Goal: Task Accomplishment & Management: Use online tool/utility

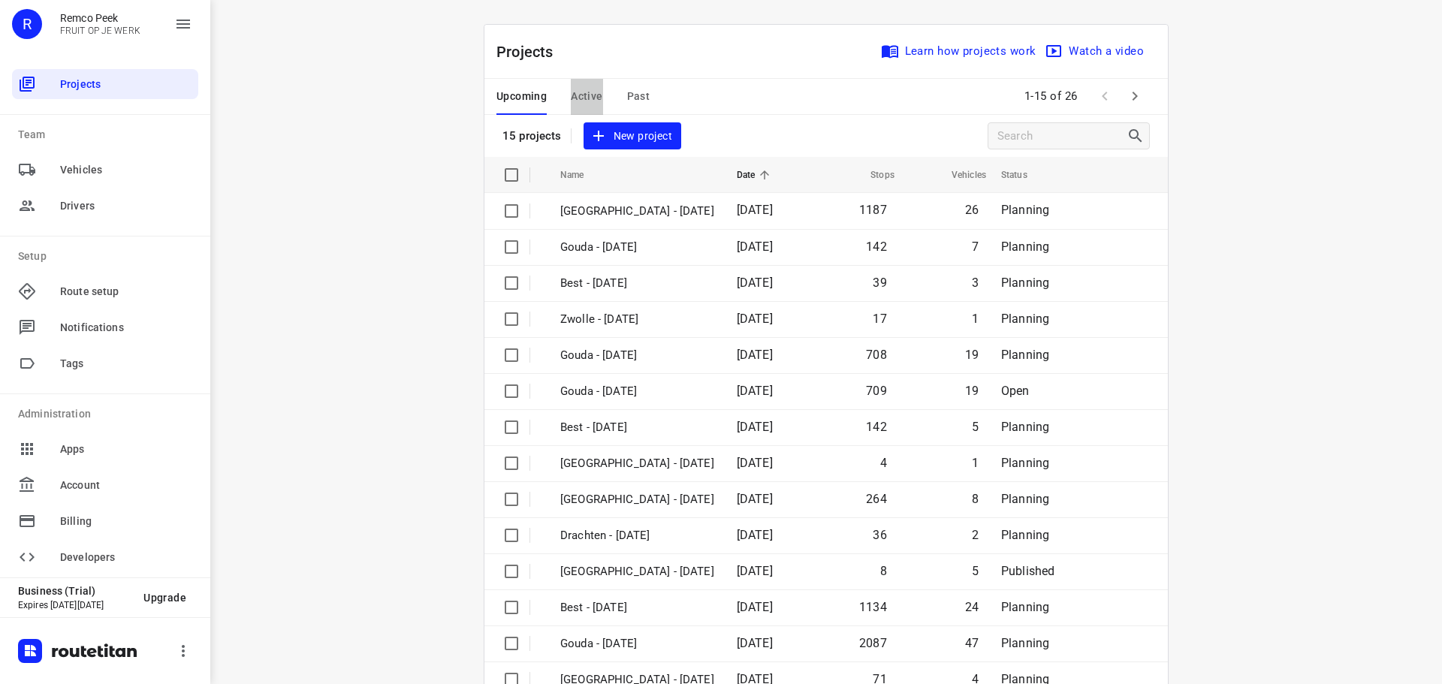
click at [590, 92] on span "Active" at bounding box center [587, 96] width 32 height 19
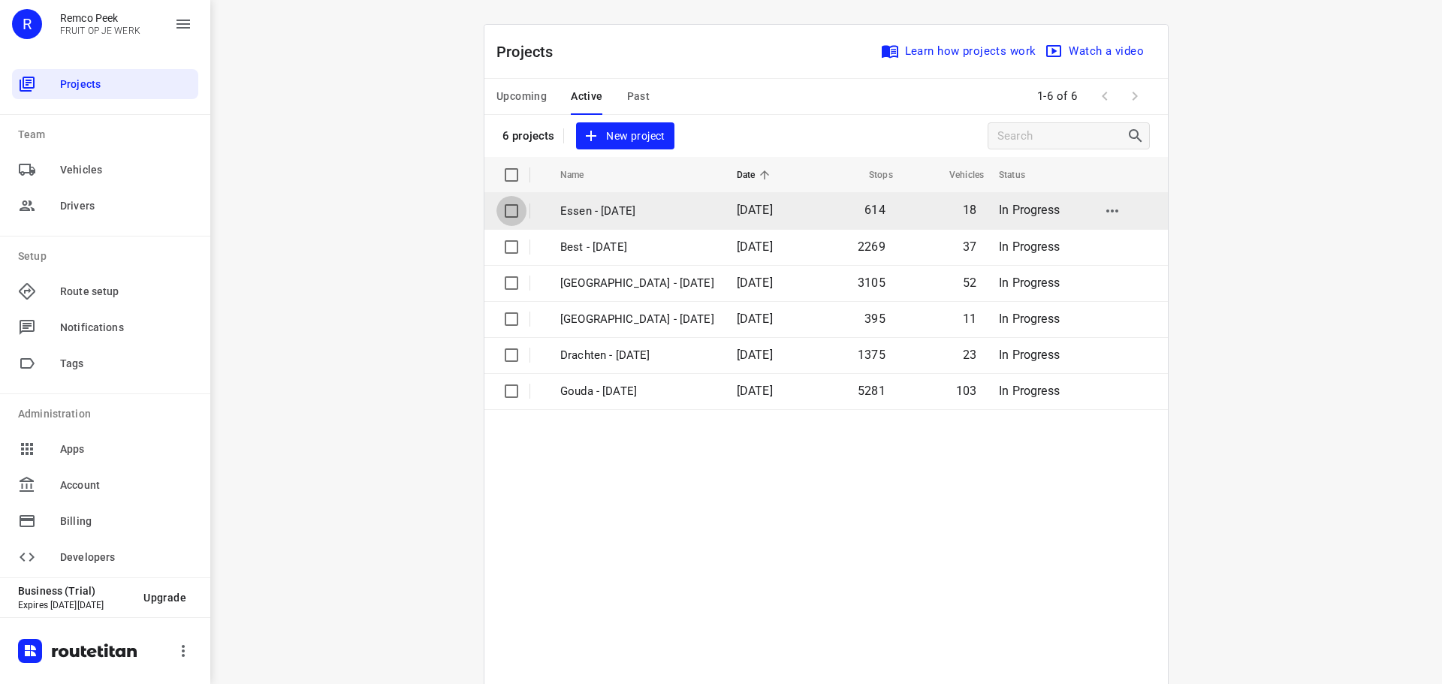
click at [507, 209] on input "checkbox" at bounding box center [512, 211] width 30 height 30
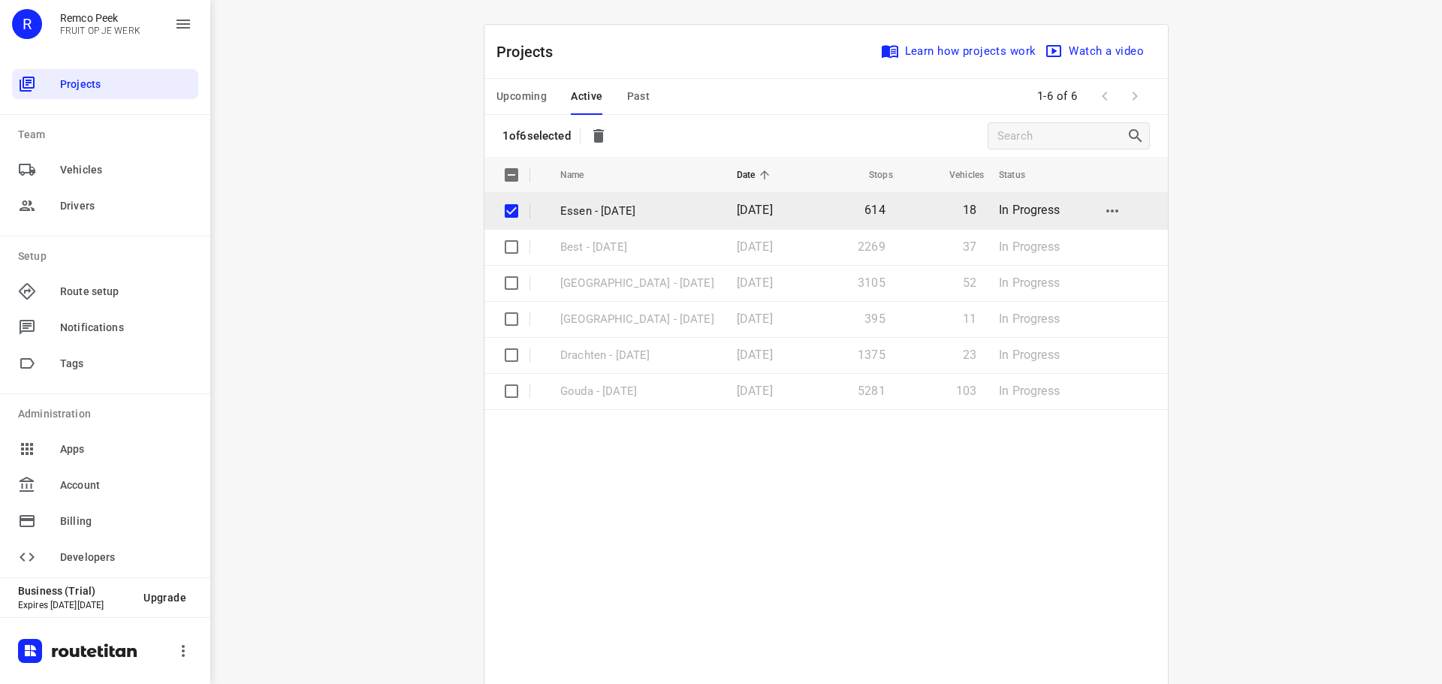
click at [584, 213] on p "Essen - [DATE]" at bounding box center [637, 211] width 154 height 17
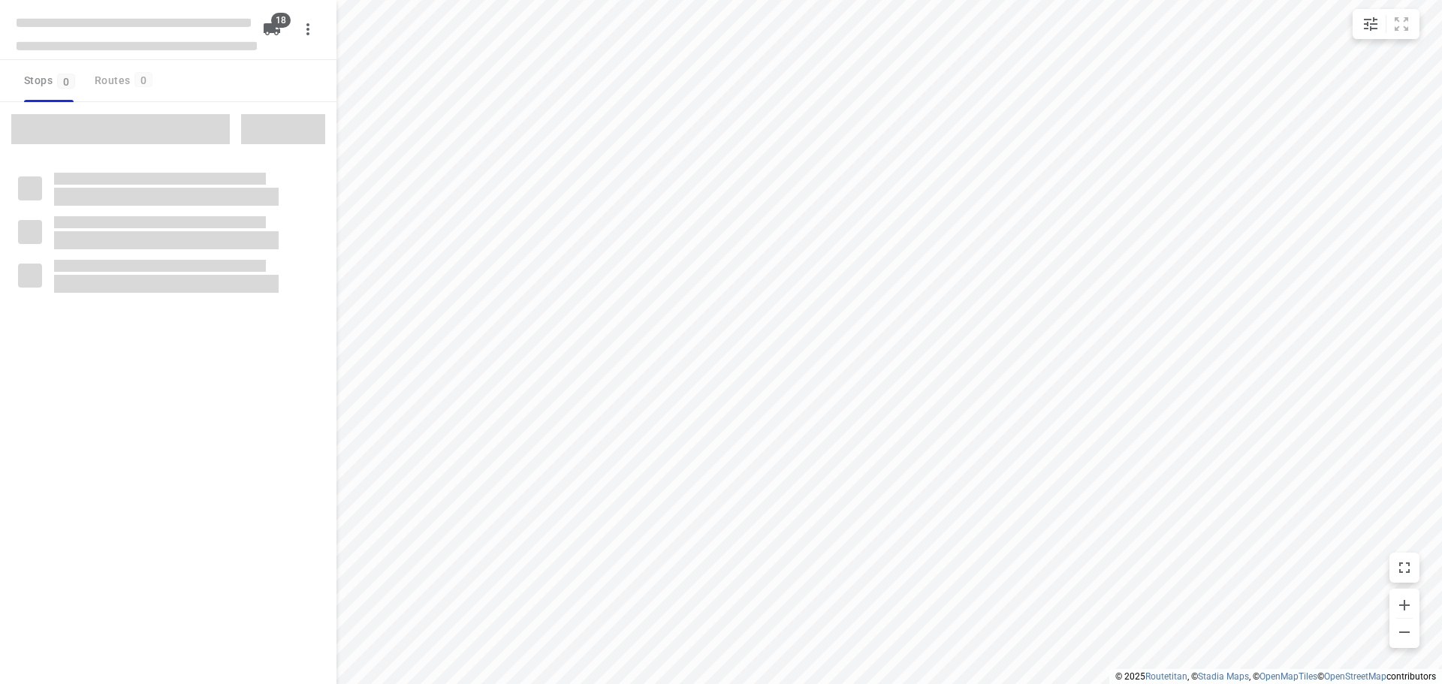
checkbox input "true"
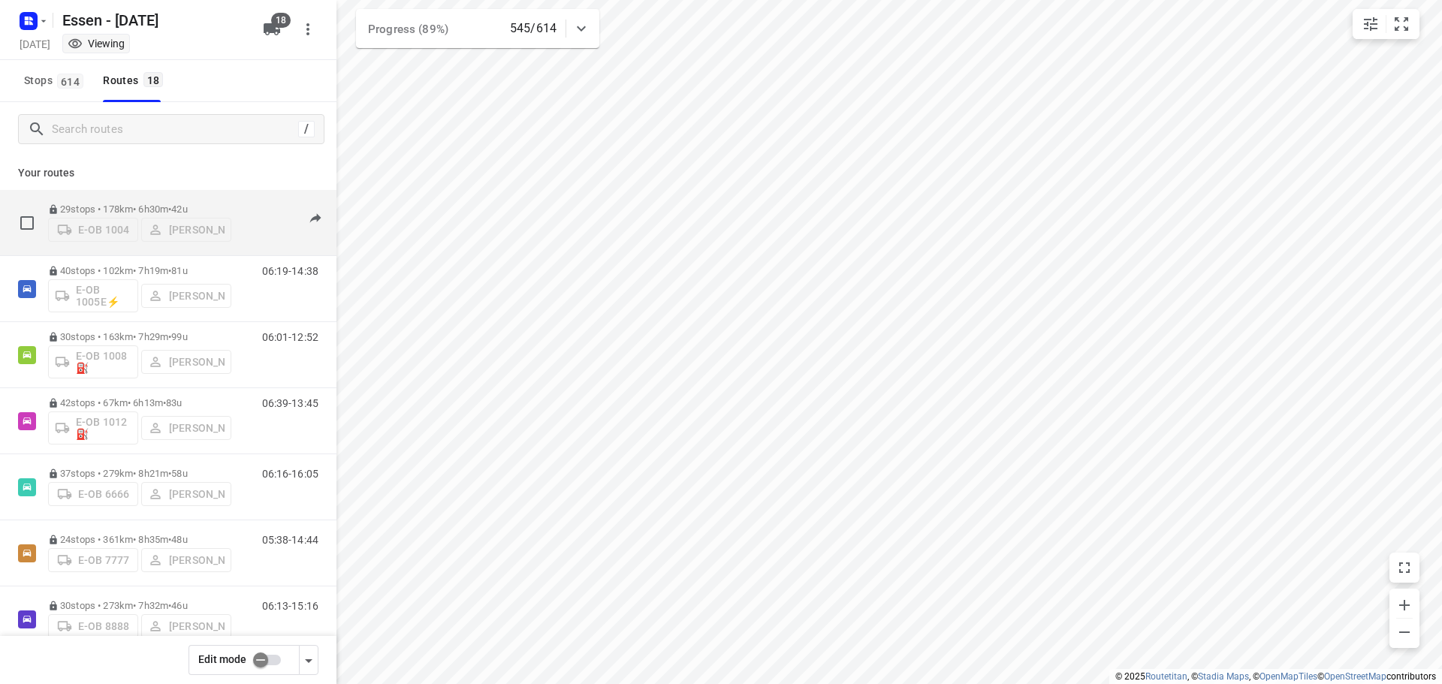
click at [213, 215] on div "E-OB 1004 [PERSON_NAME]" at bounding box center [139, 228] width 183 height 27
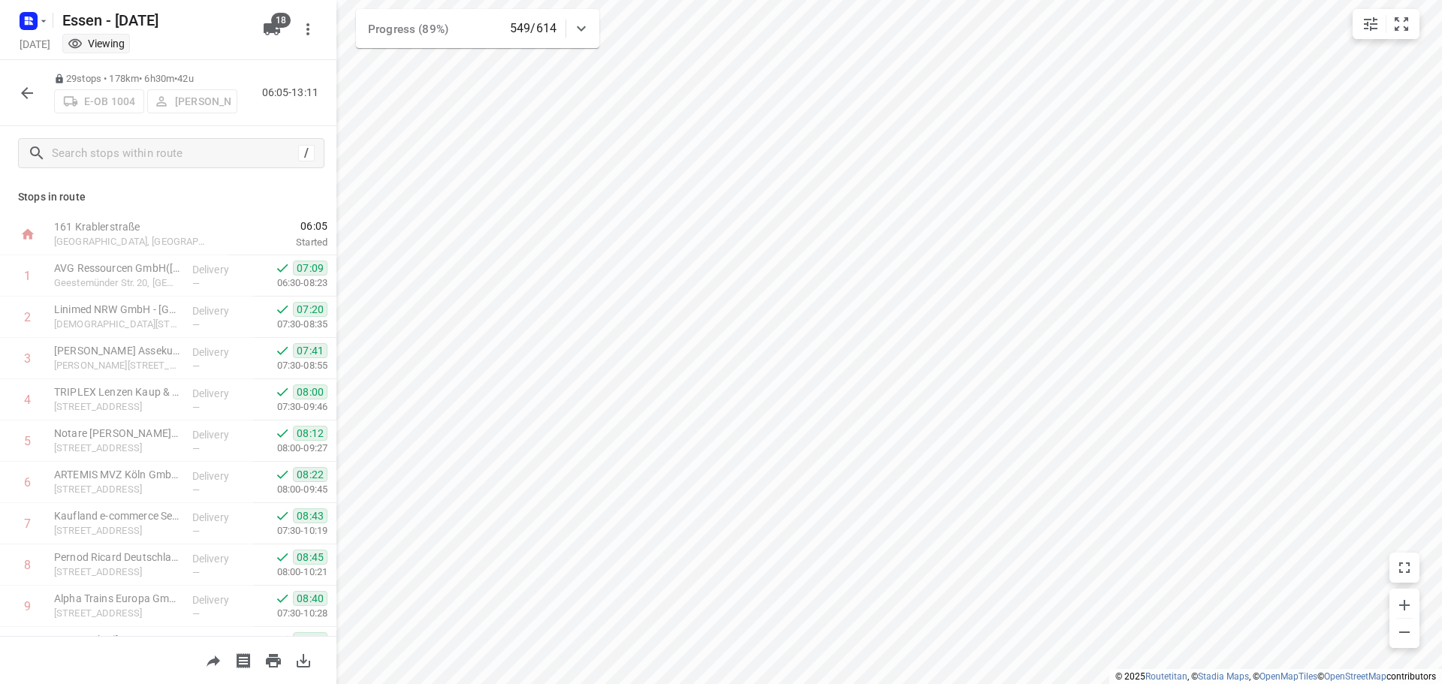
click at [24, 92] on icon "button" at bounding box center [27, 93] width 12 height 12
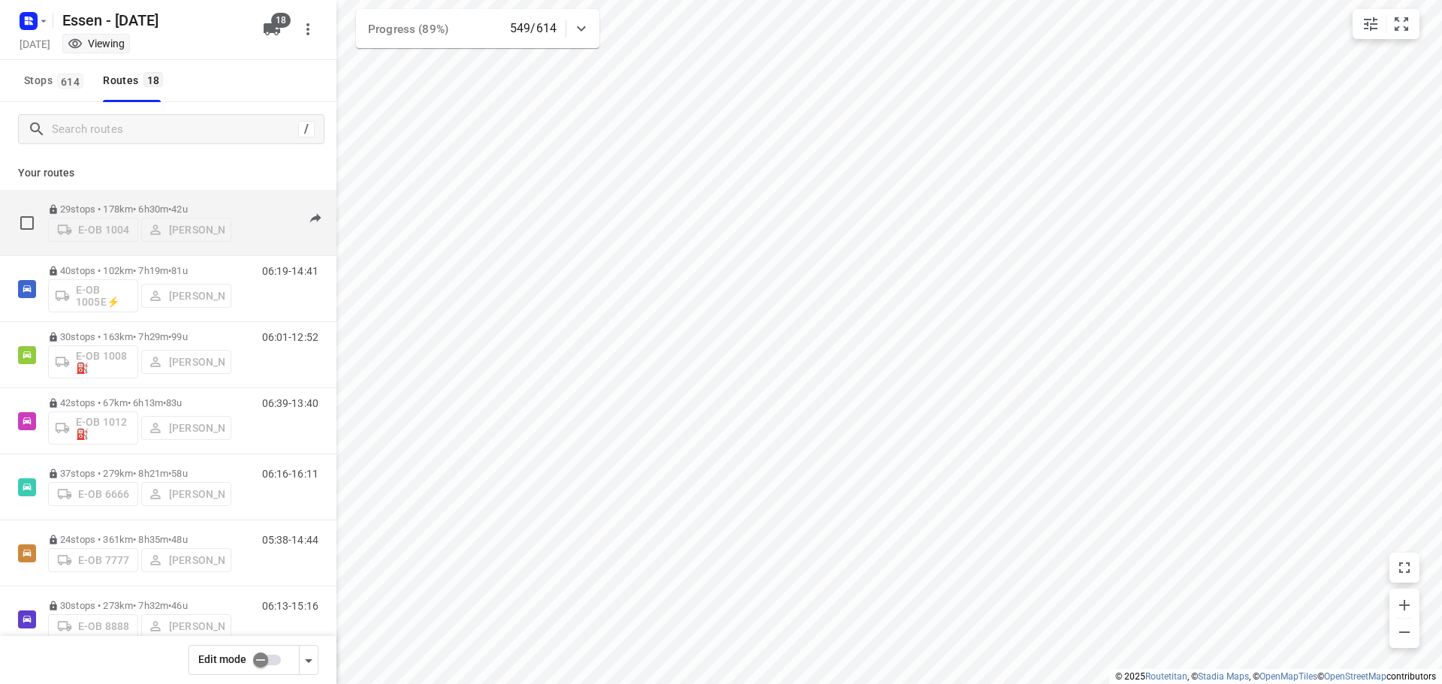
click at [71, 228] on div "E-OB 1004 [PERSON_NAME]" at bounding box center [139, 228] width 183 height 27
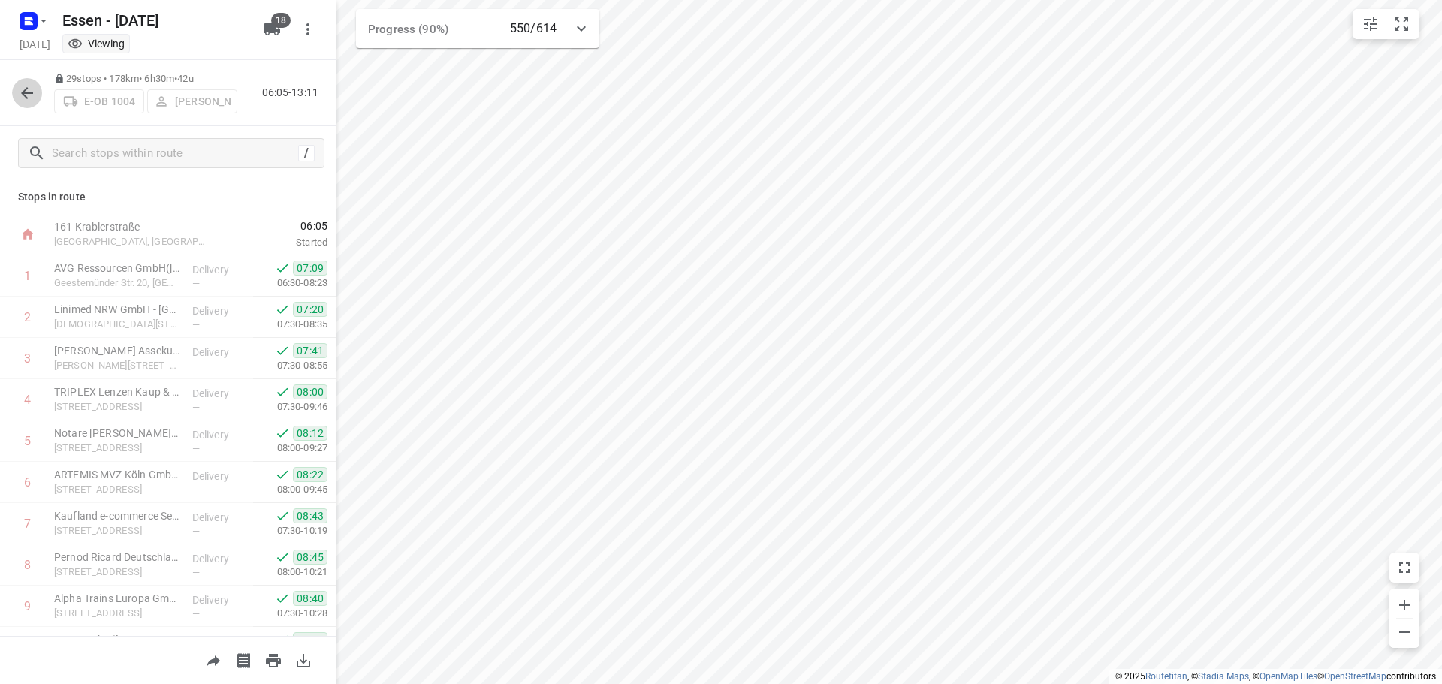
click at [29, 95] on icon "button" at bounding box center [27, 93] width 18 height 18
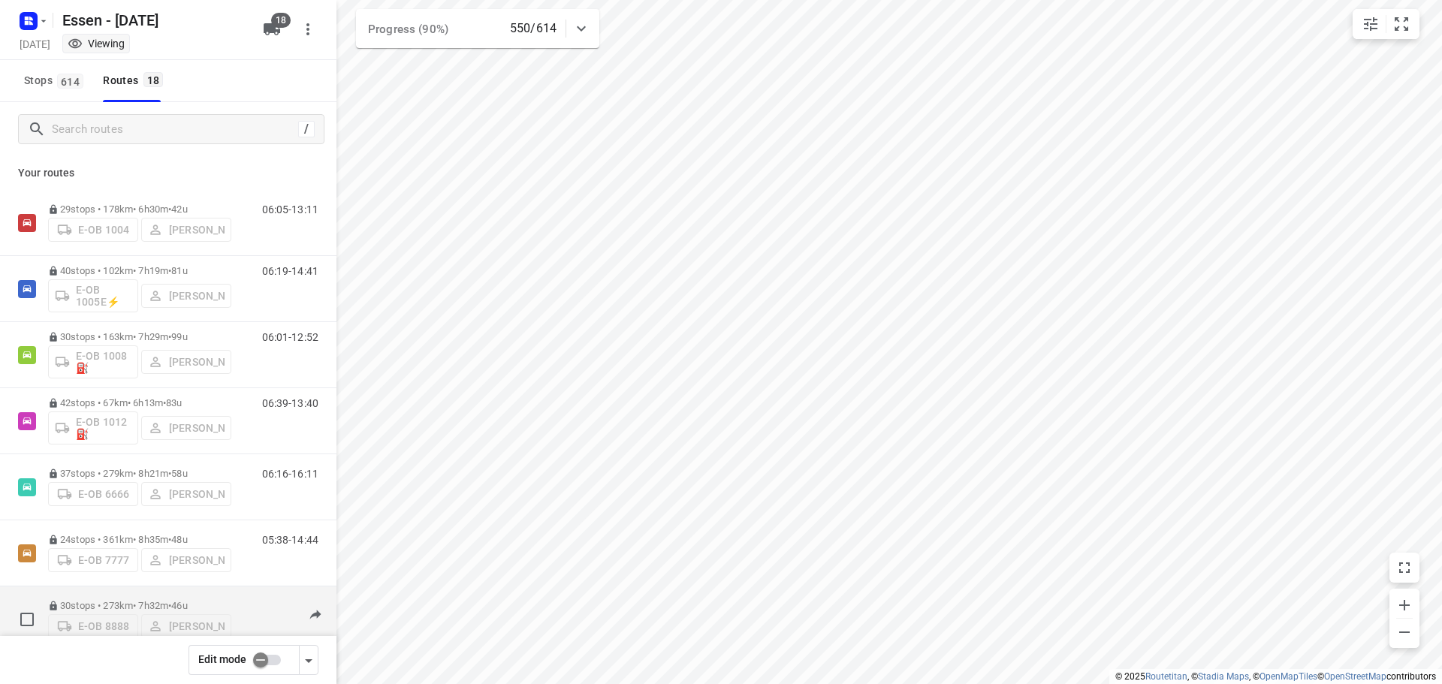
click at [79, 600] on p "30 stops • 273km • 7h32m • [DATE]" at bounding box center [139, 605] width 183 height 11
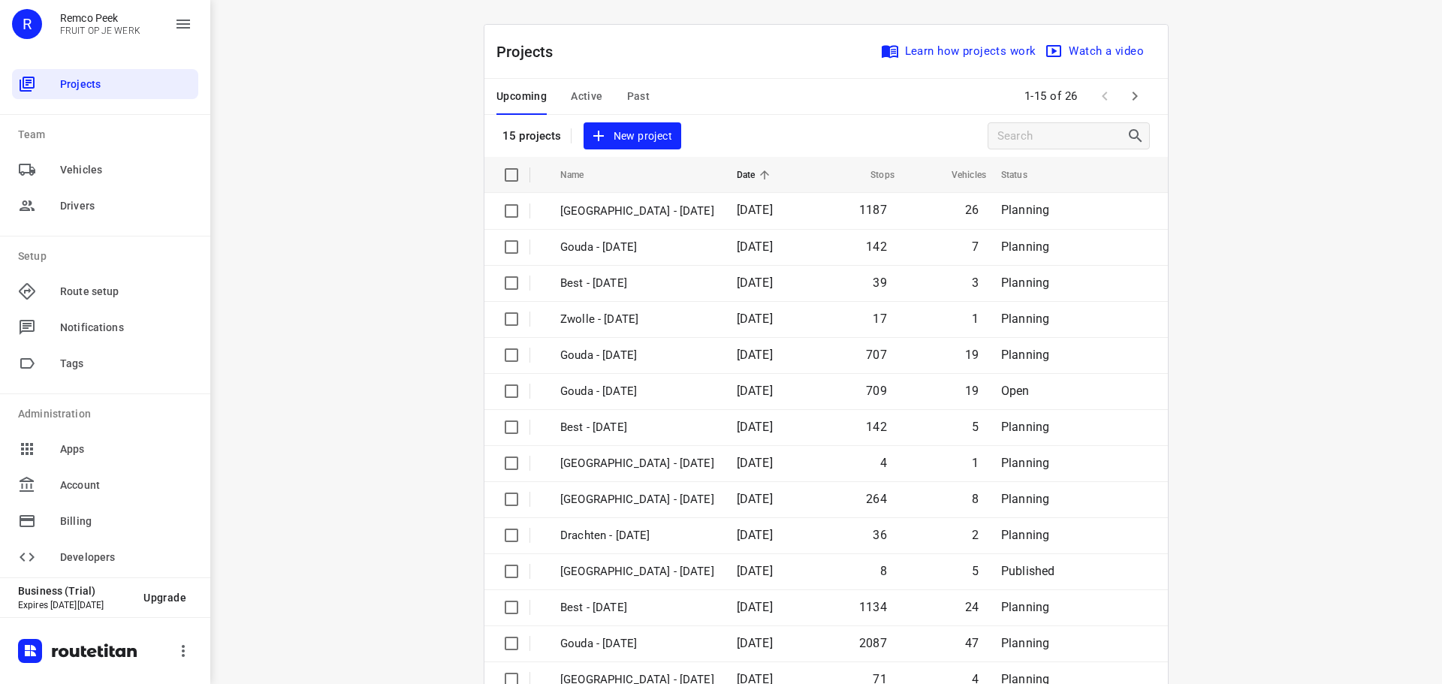
click at [594, 95] on span "Active" at bounding box center [587, 96] width 32 height 19
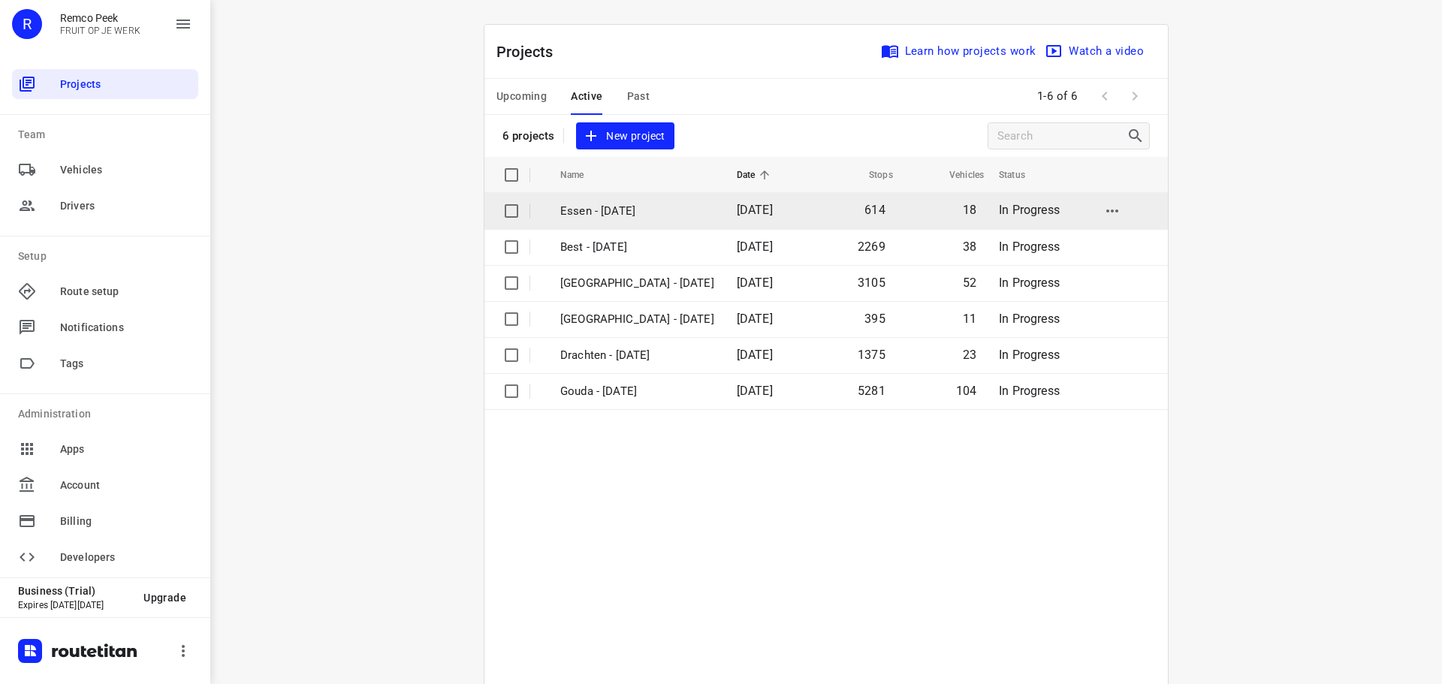
click at [560, 210] on p "Essen - [DATE]" at bounding box center [637, 211] width 154 height 17
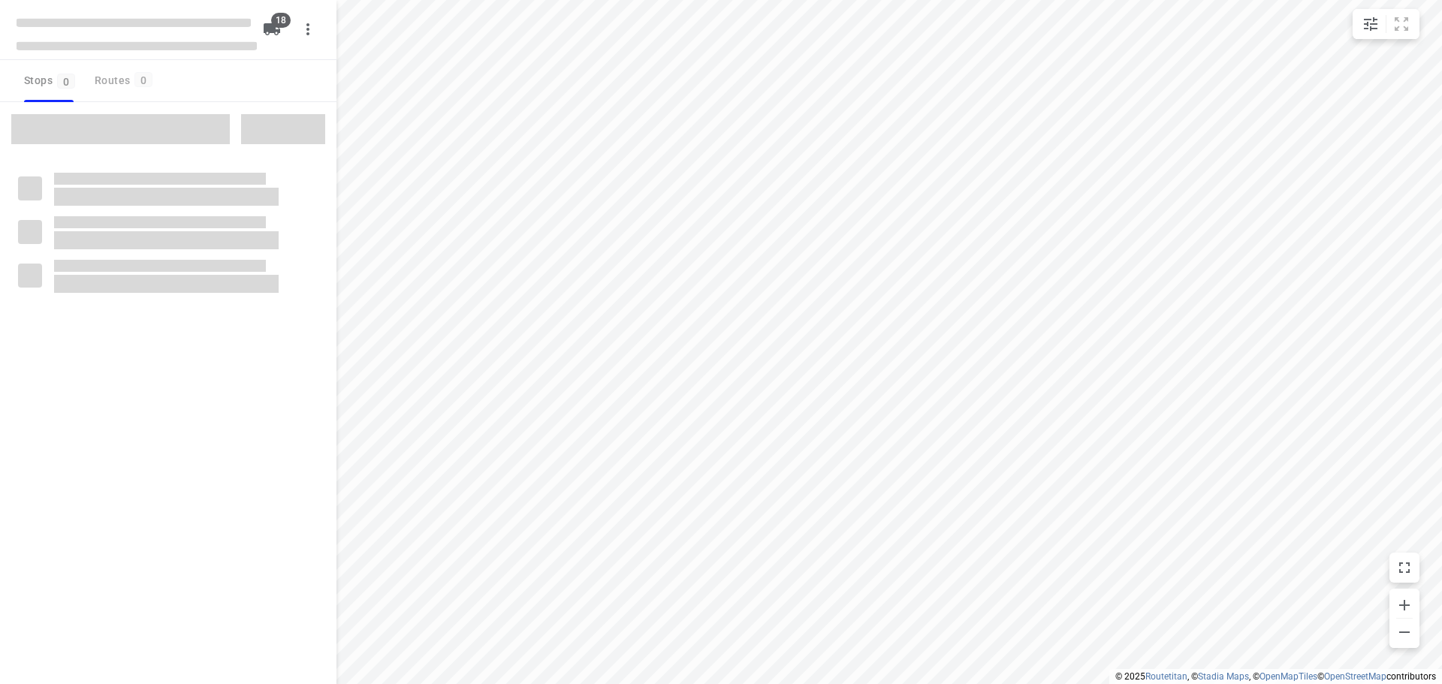
checkbox input "true"
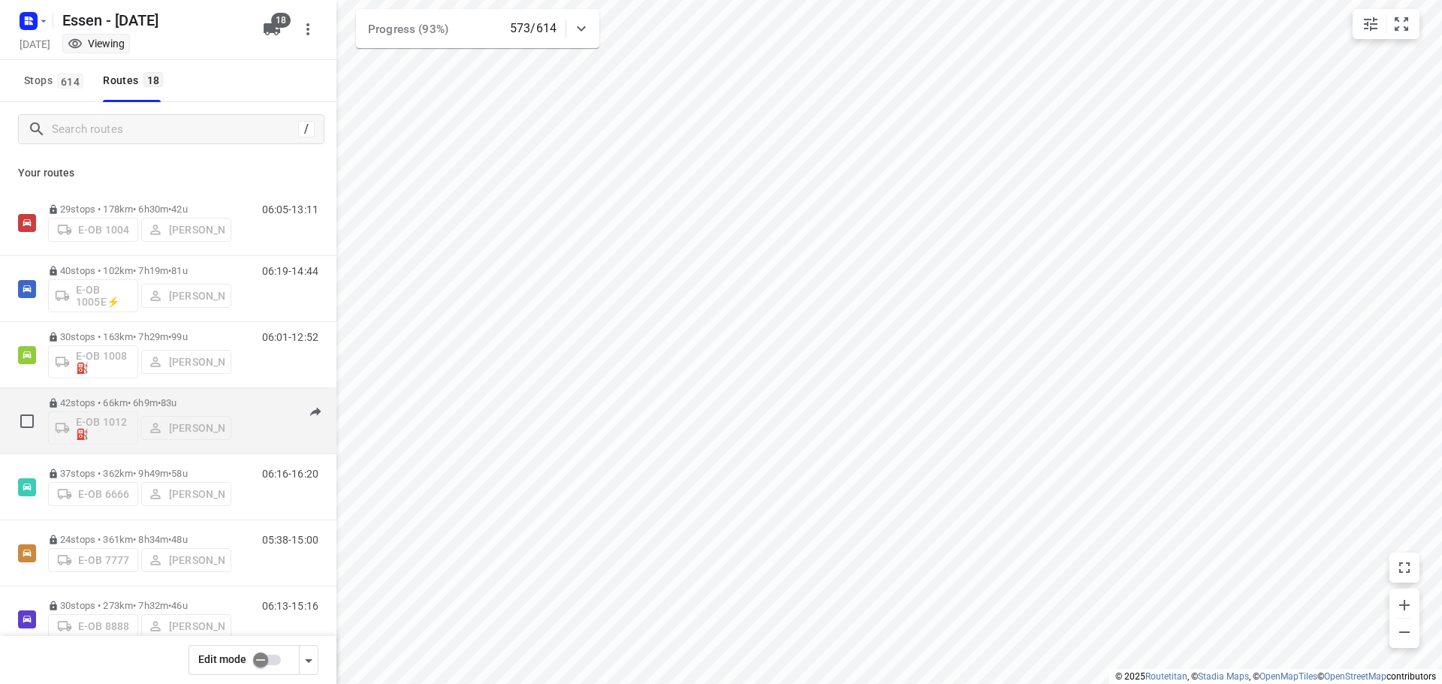
click at [95, 421] on div "E-OB 1012⛽️ Knudt Paulsen" at bounding box center [139, 427] width 183 height 36
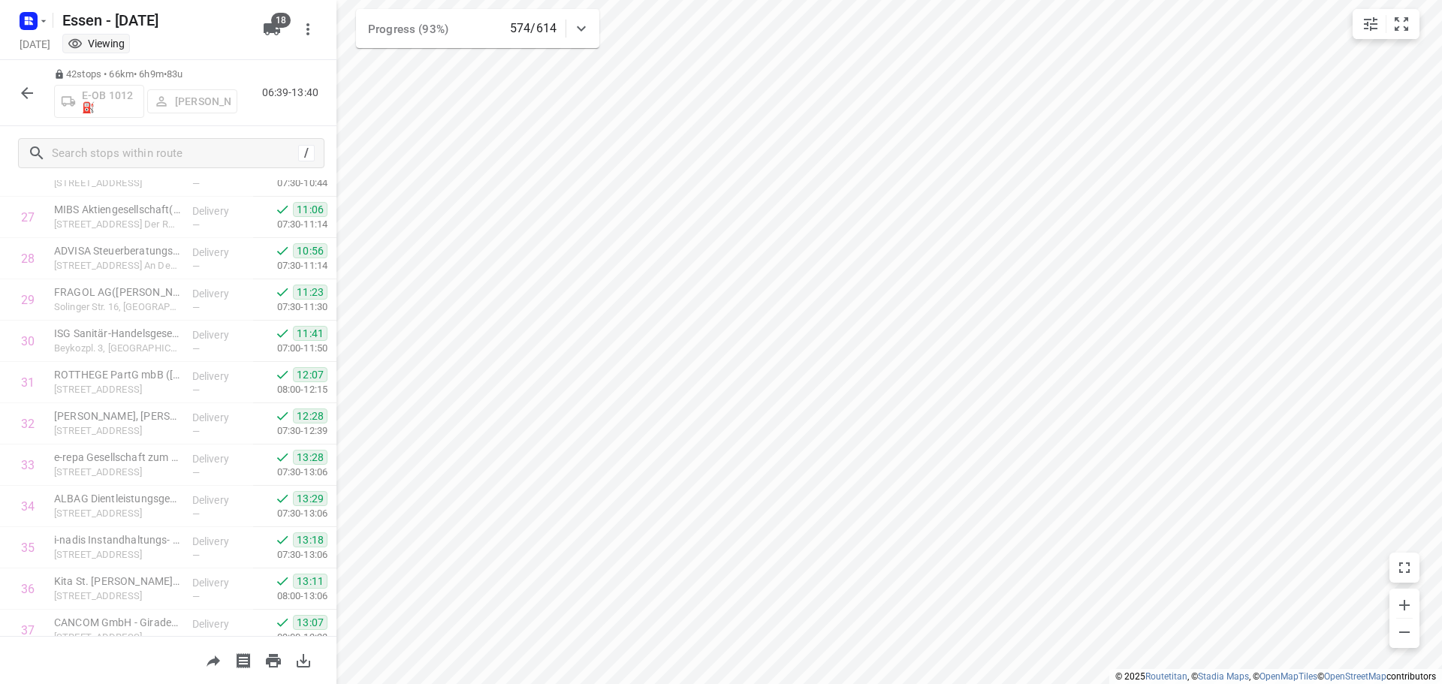
scroll to position [1140, 0]
